Goal: Task Accomplishment & Management: Use online tool/utility

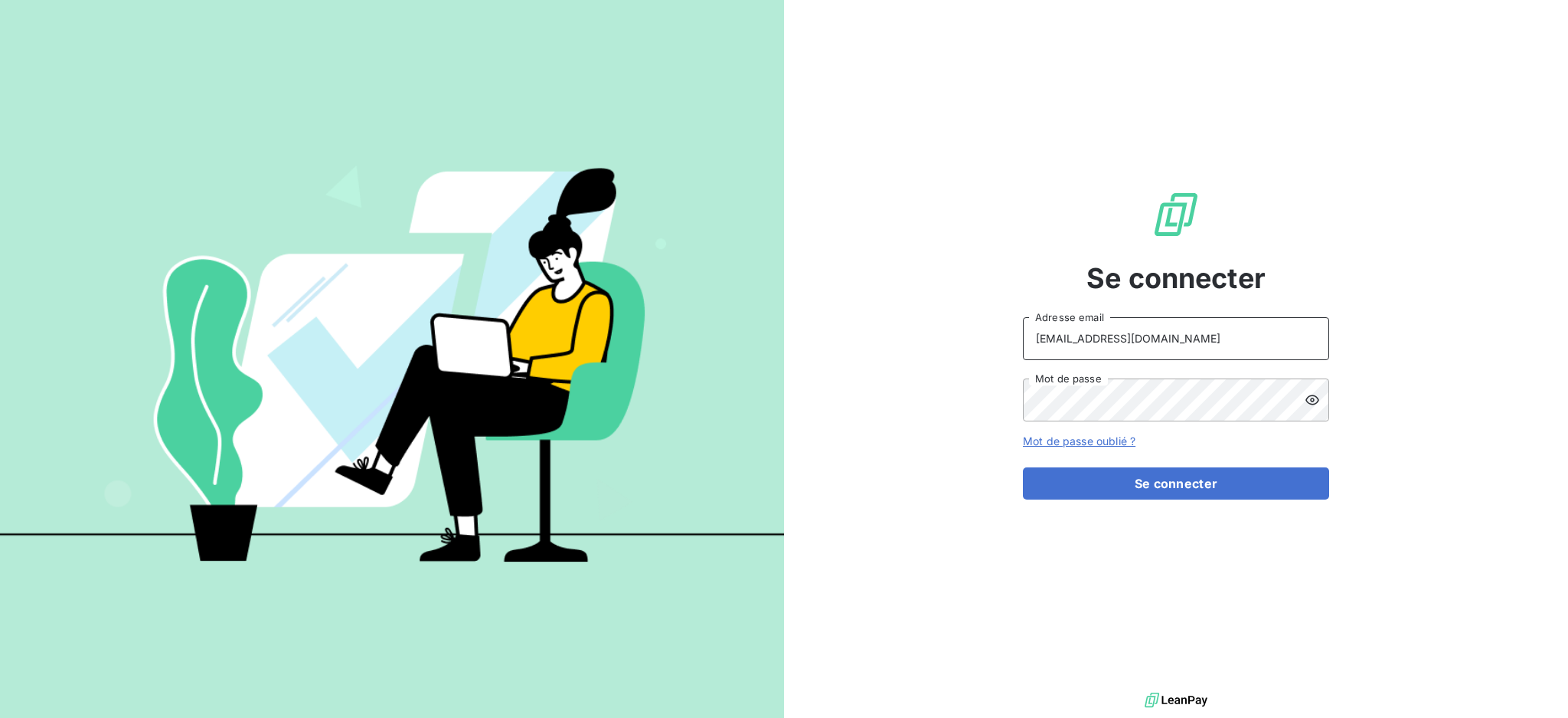
click at [1208, 337] on input "[EMAIL_ADDRESS][DOMAIN_NAME]" at bounding box center [1176, 339] width 306 height 43
type input "[EMAIL_ADDRESS][DOMAIN_NAME]"
click at [1122, 482] on button "Se connecter" at bounding box center [1176, 483] width 306 height 32
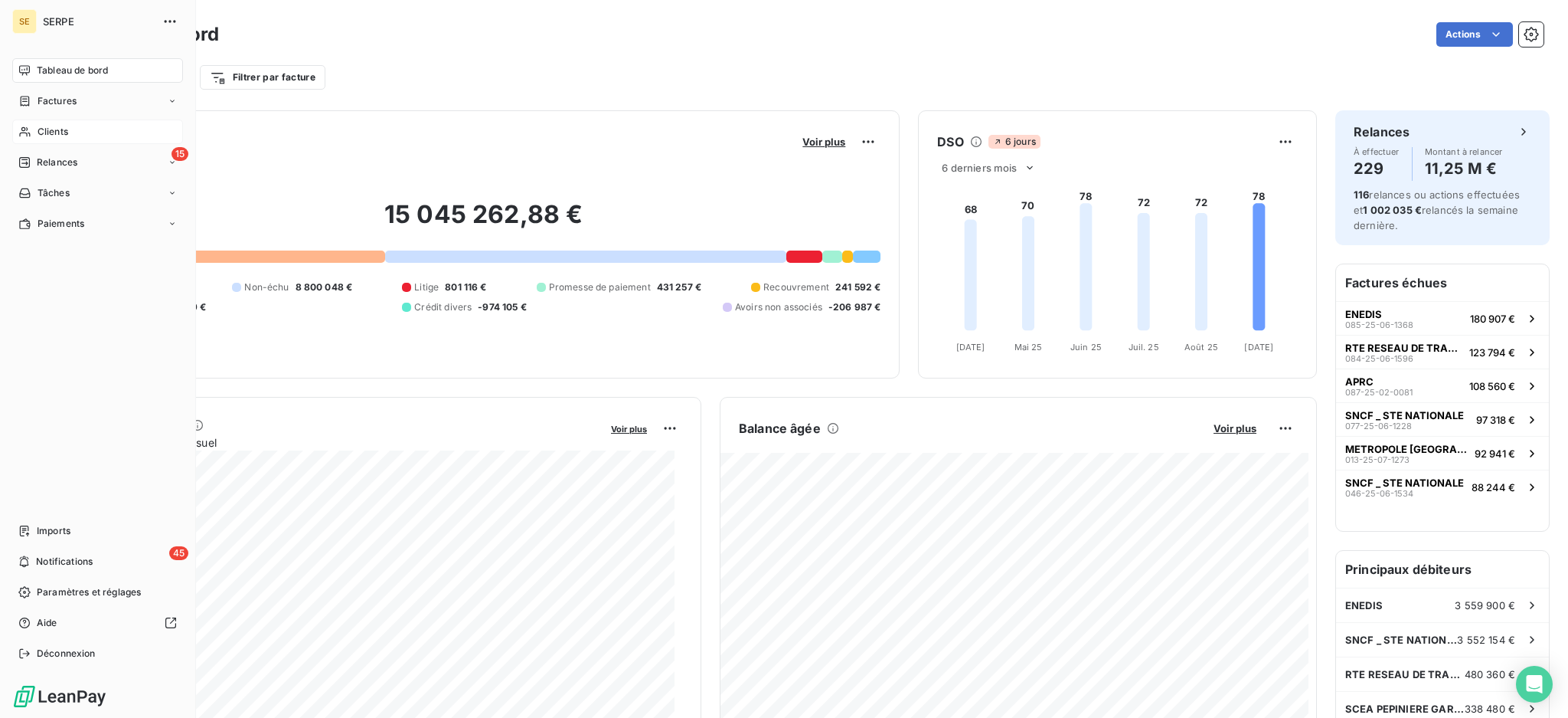
click at [54, 127] on span "Clients" at bounding box center [52, 131] width 30 height 14
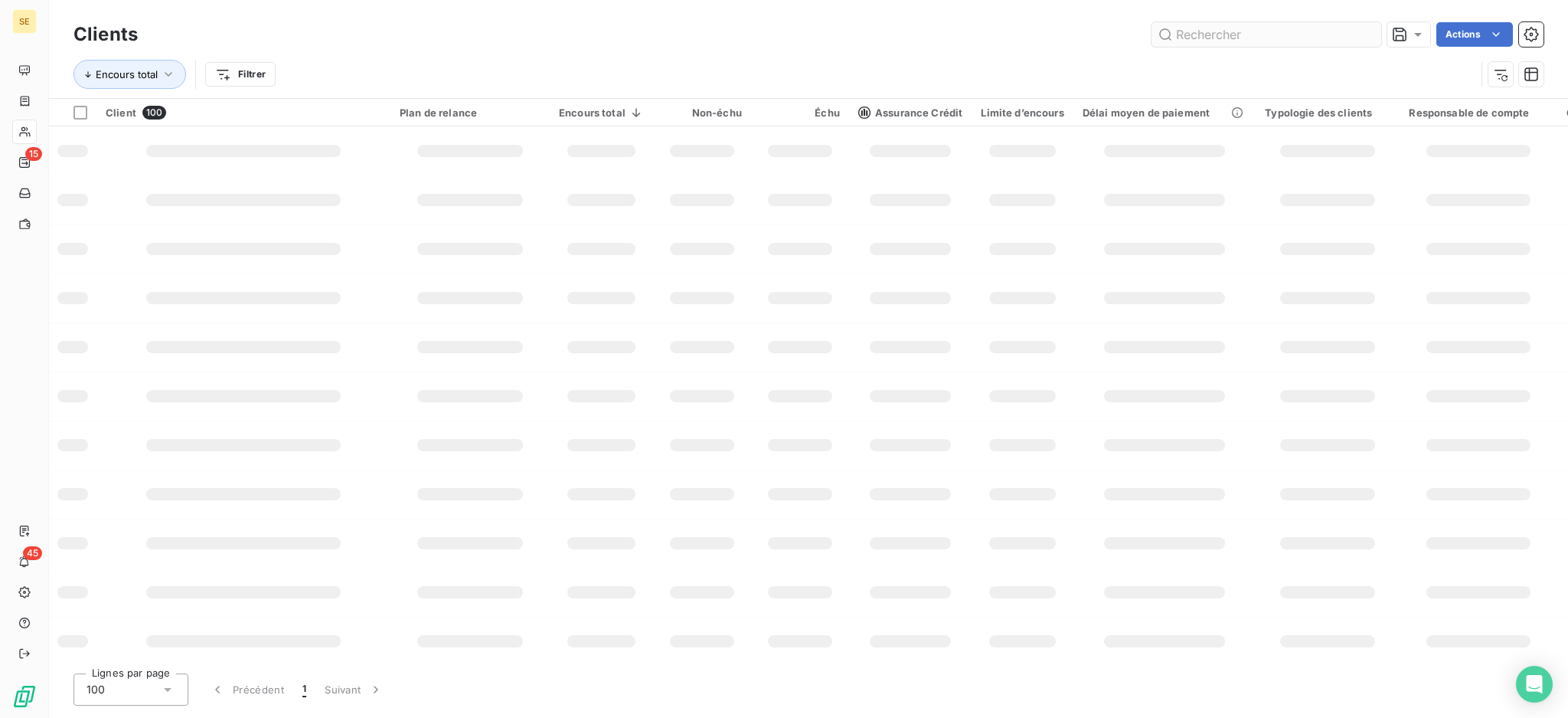
click at [1254, 37] on input "text" at bounding box center [1267, 35] width 230 height 24
type input "41ALLORGES"
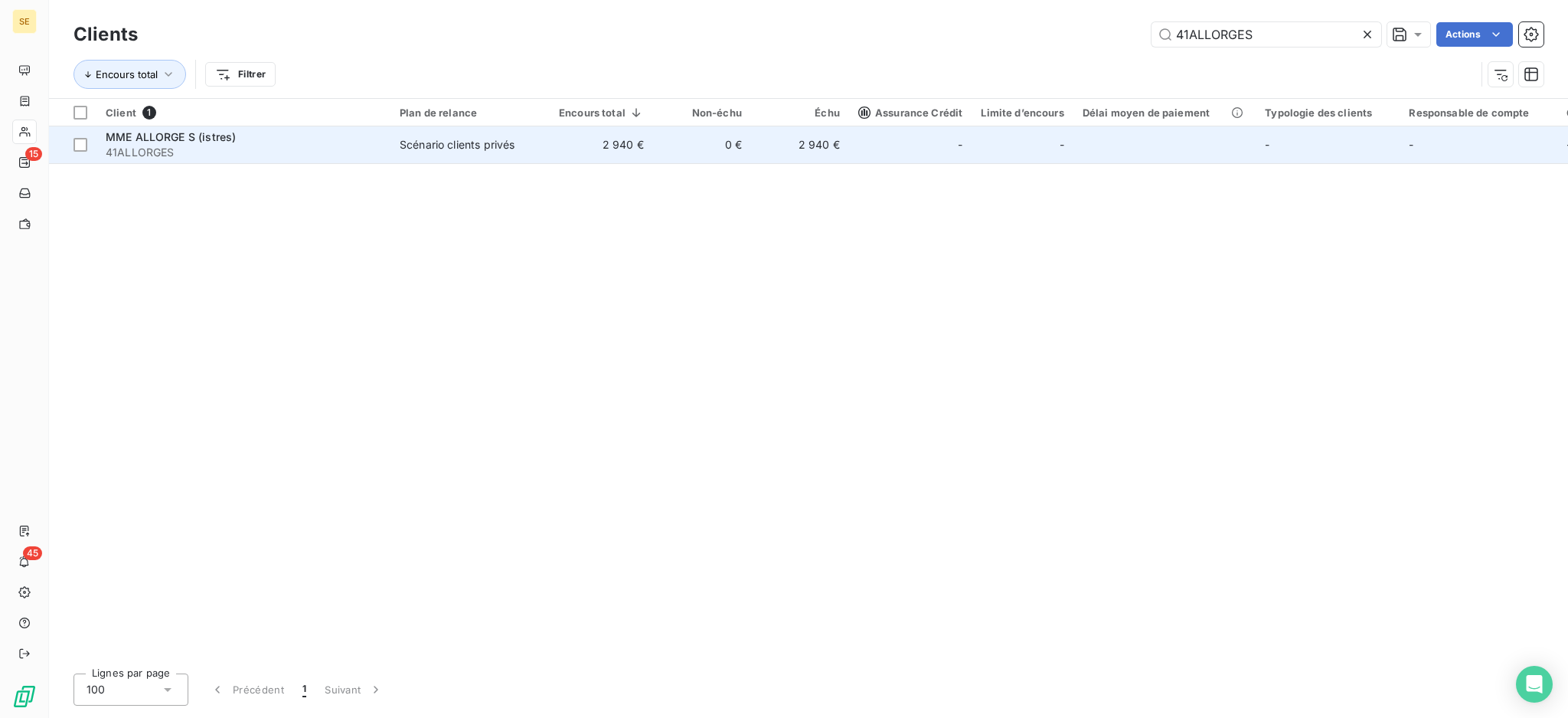
click at [292, 149] on span "41ALLORGES" at bounding box center [243, 152] width 276 height 16
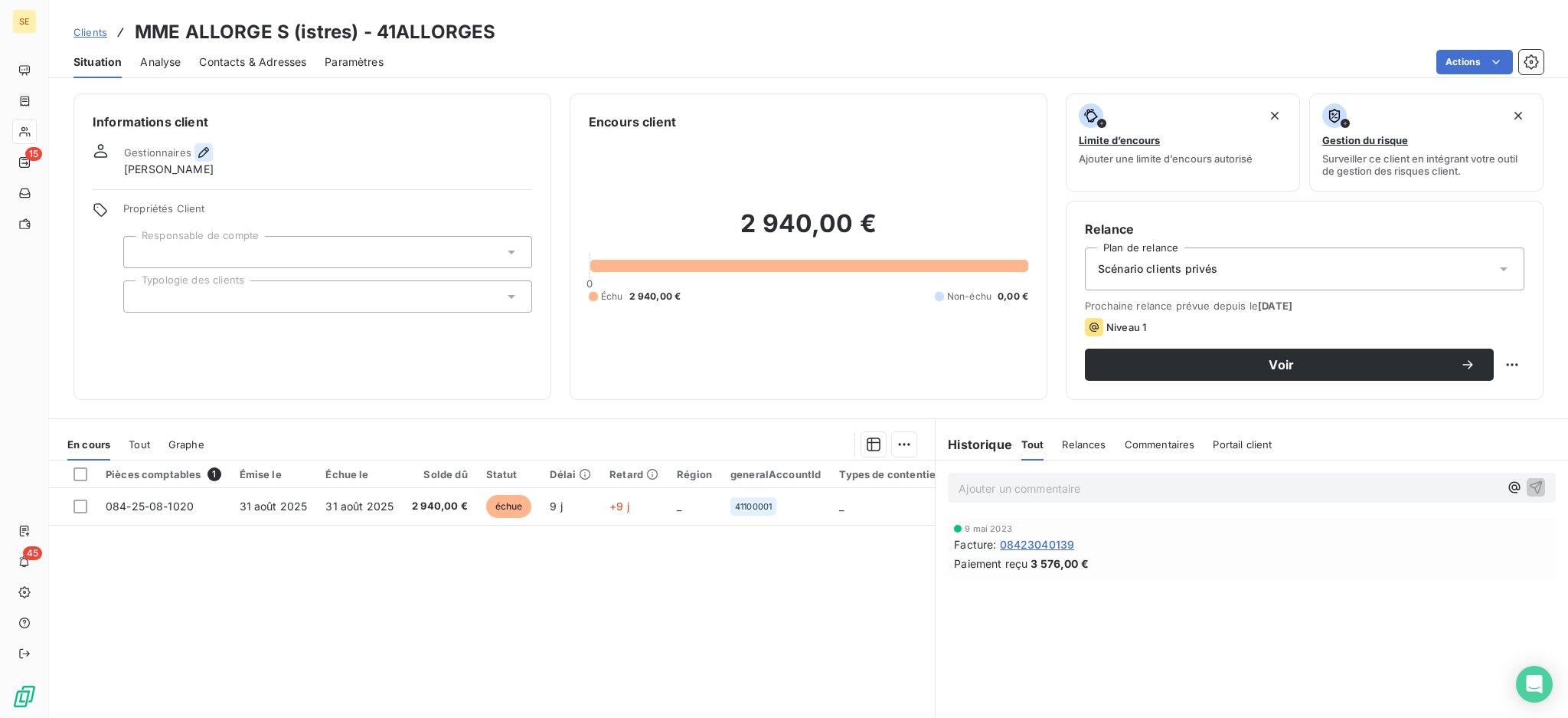
click at [202, 151] on icon "button" at bounding box center [203, 152] width 10 height 10
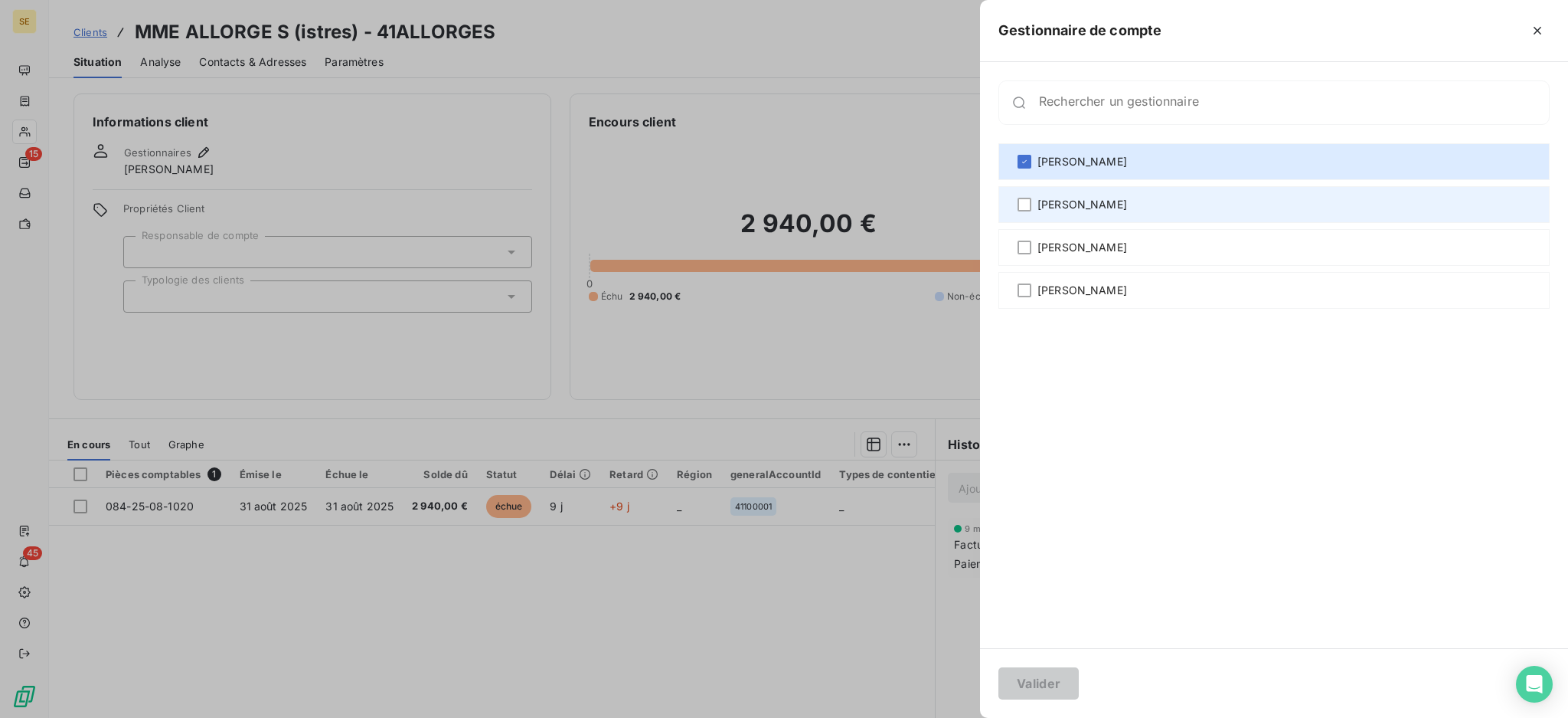
click at [1068, 204] on span "[PERSON_NAME]" at bounding box center [1083, 205] width 90 height 16
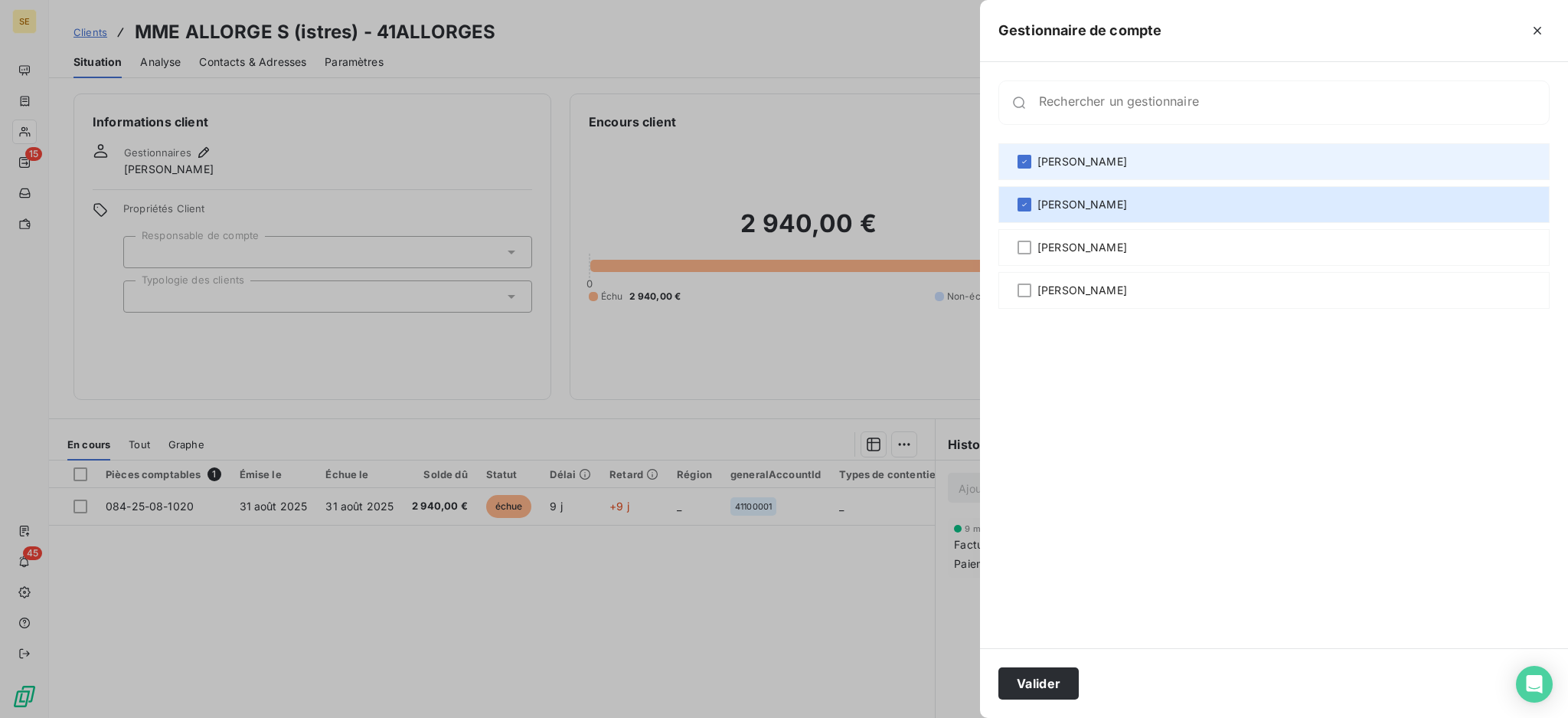
drag, startPoint x: 1030, startPoint y: 155, endPoint x: 1023, endPoint y: 177, distance: 23.1
click at [1030, 152] on div "[PERSON_NAME]" at bounding box center [1275, 162] width 552 height 37
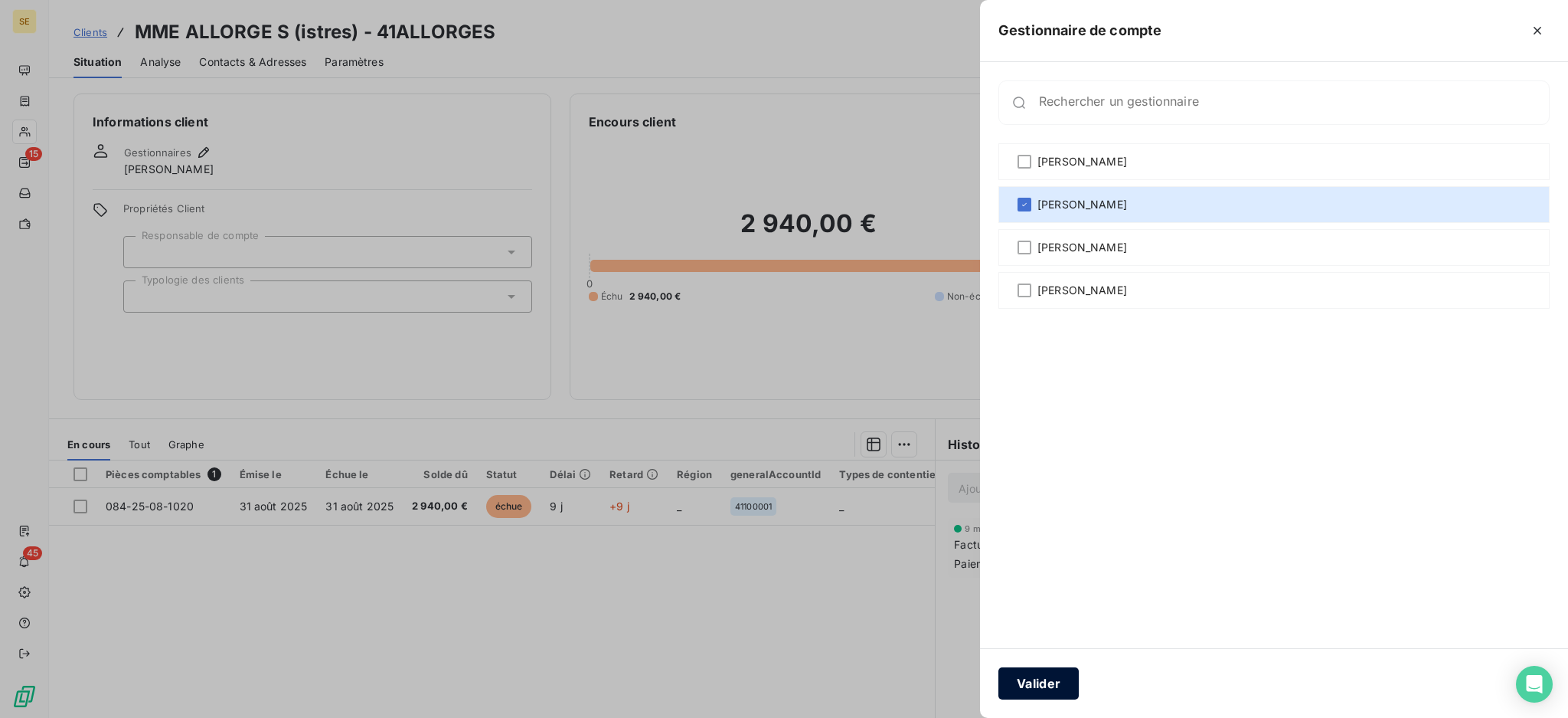
click at [1046, 678] on button "Valider" at bounding box center [1039, 683] width 80 height 32
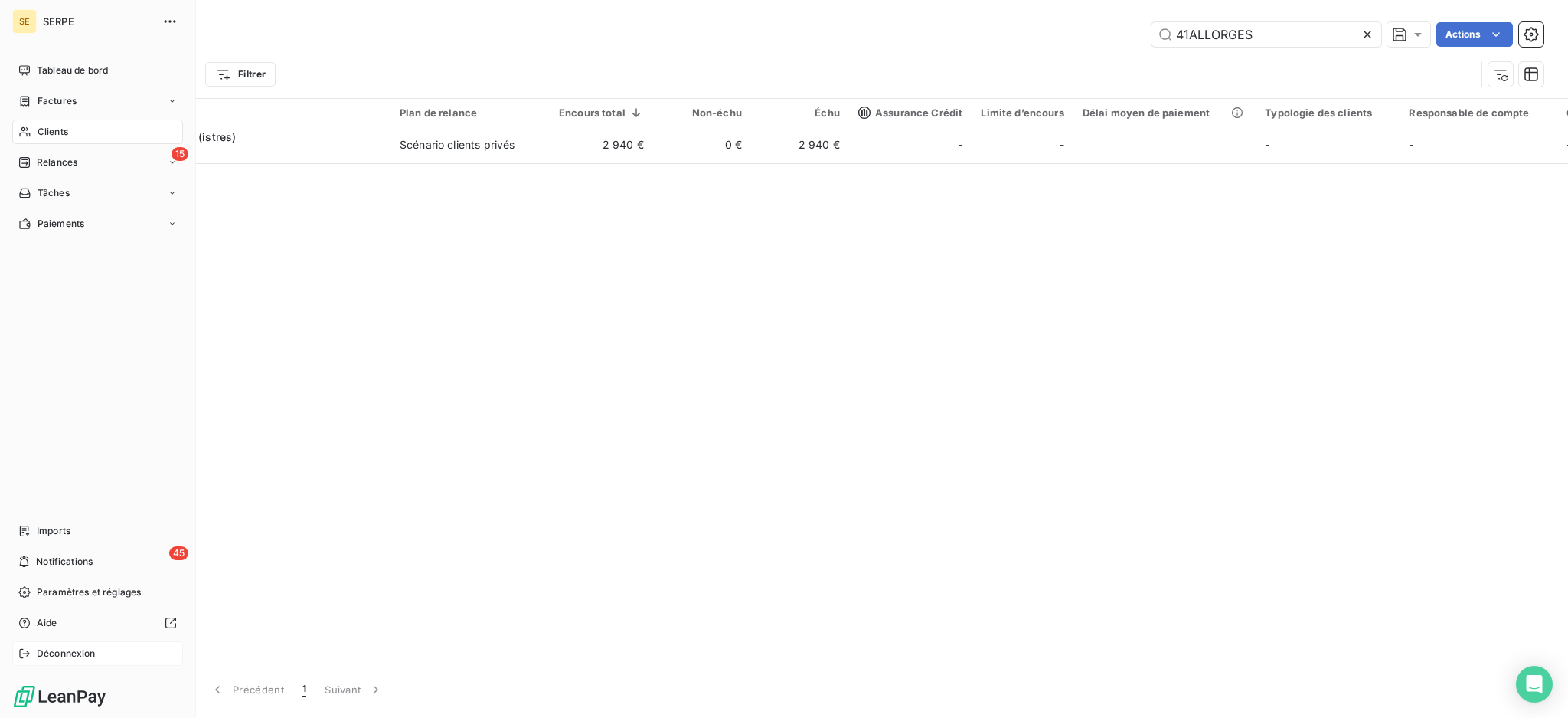
click at [63, 653] on span "Déconnexion" at bounding box center [67, 653] width 59 height 14
